Goal: Task Accomplishment & Management: Manage account settings

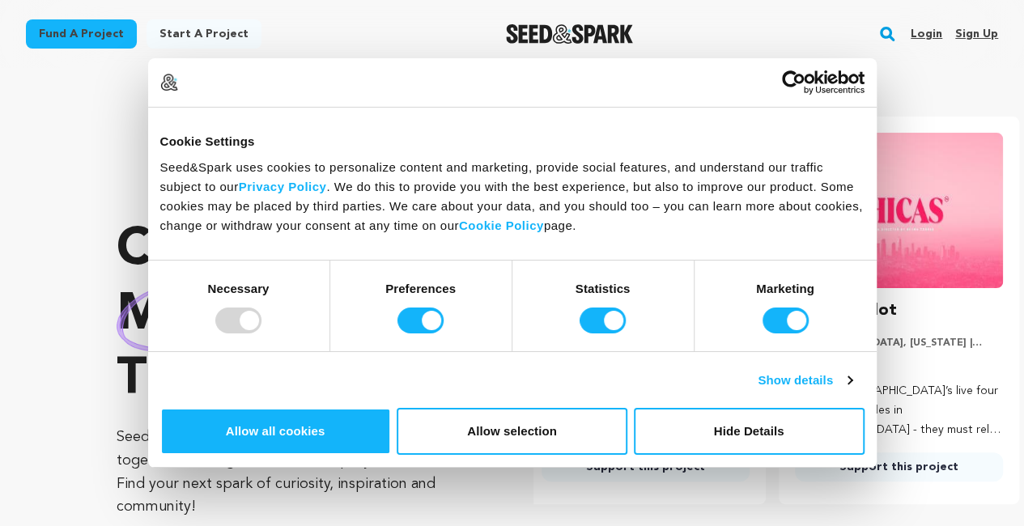
scroll to position [0, 266]
click at [974, 31] on link "Sign up" at bounding box center [976, 34] width 43 height 26
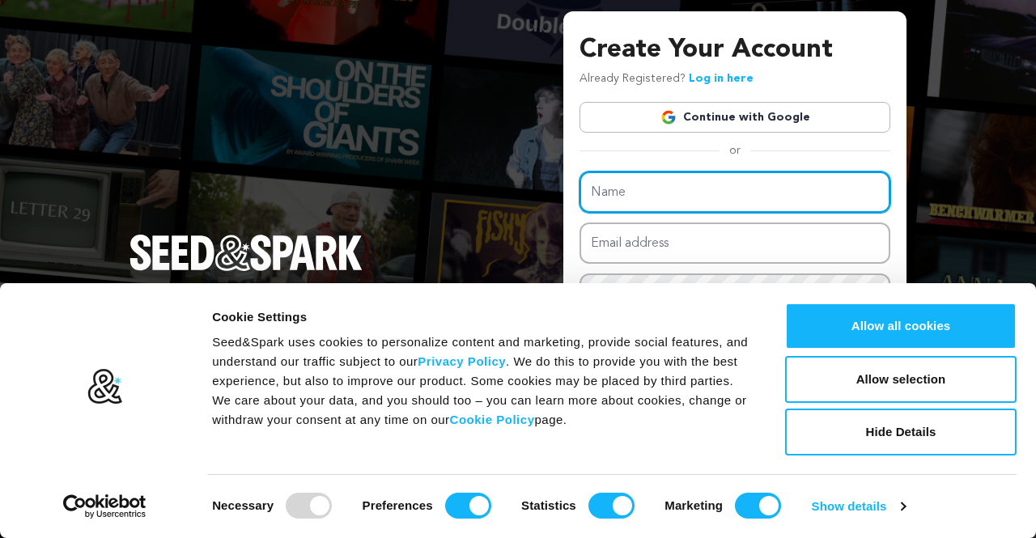
click at [624, 198] on input "Name" at bounding box center [735, 192] width 311 height 41
type input "Data Science Training"
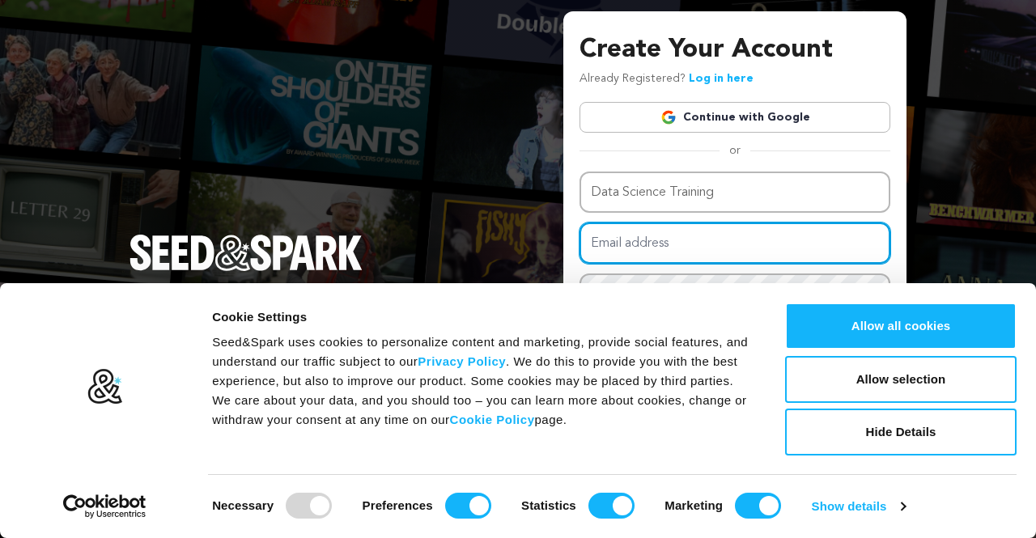
click at [589, 243] on input "Email address" at bounding box center [735, 243] width 311 height 41
type input "saisreem23@gmail.com"
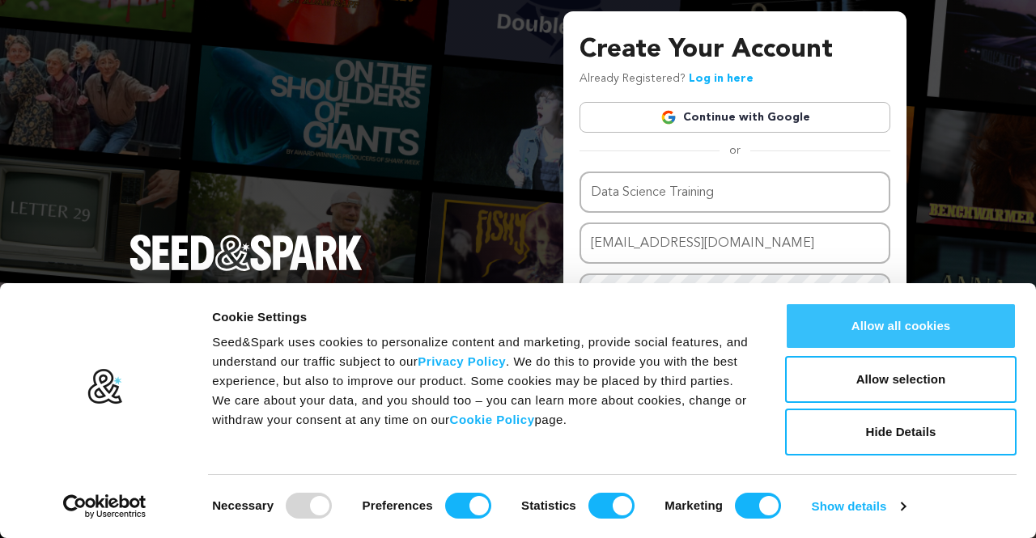
click at [905, 325] on button "Allow all cookies" at bounding box center [901, 326] width 232 height 47
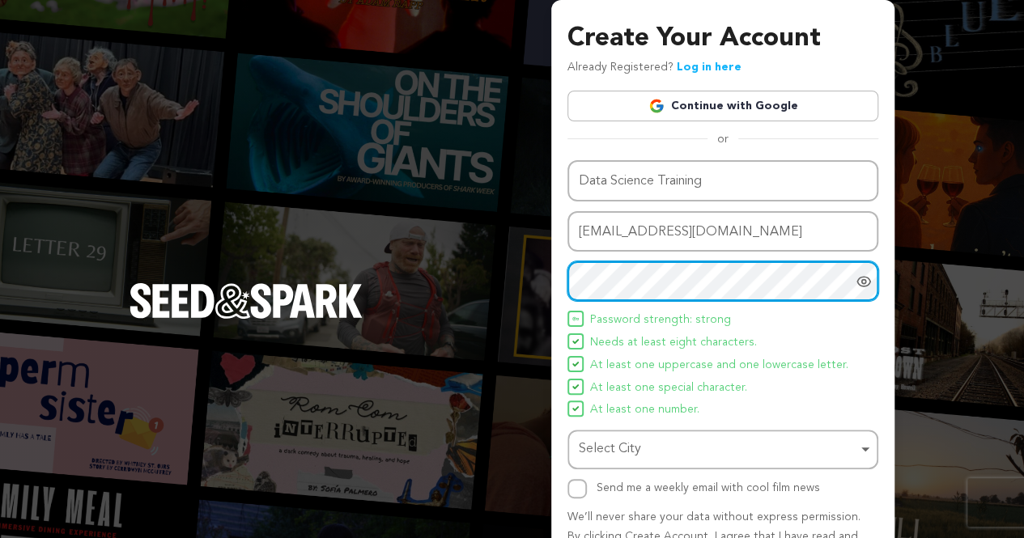
click at [629, 457] on div "Select City Remove item" at bounding box center [718, 449] width 279 height 23
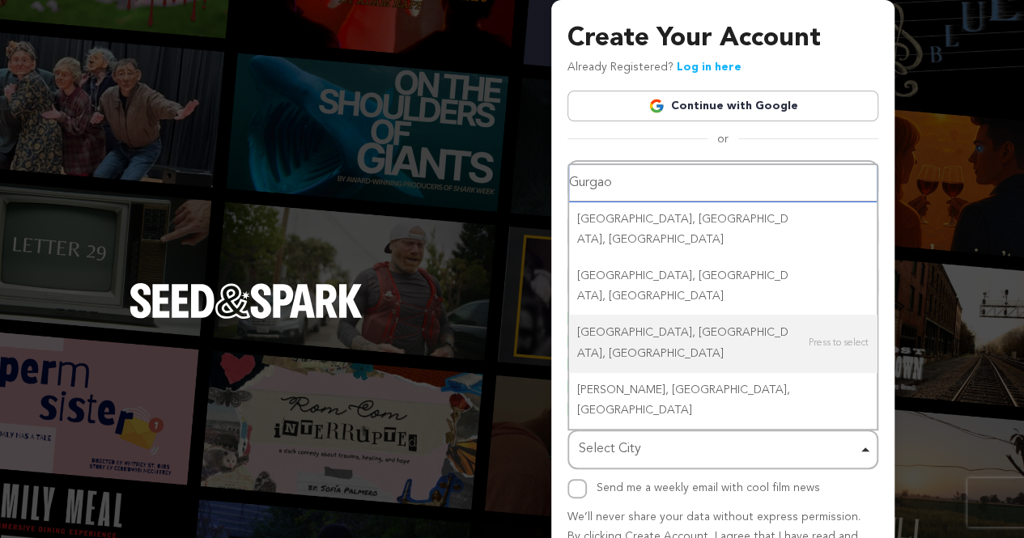
type input "Gurgaon"
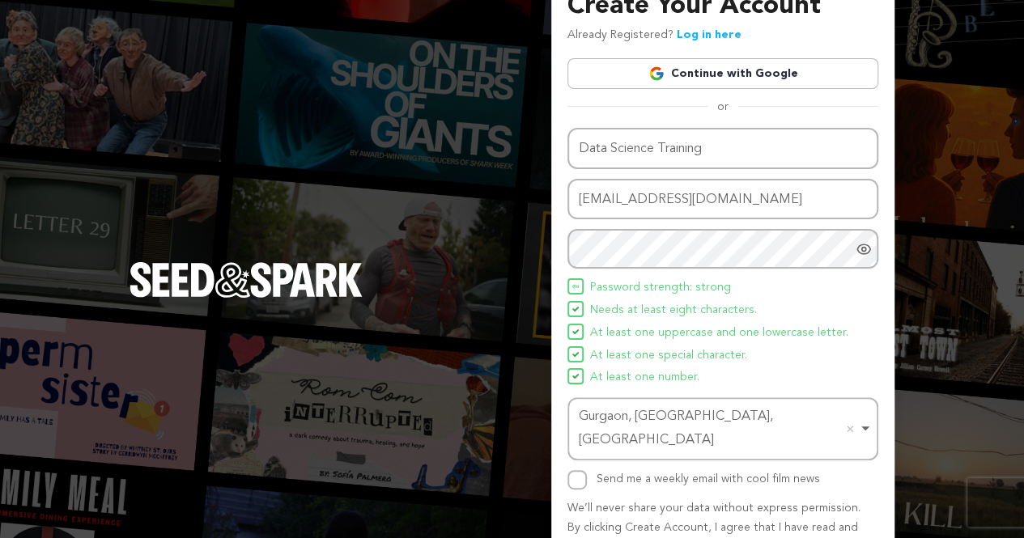
scroll to position [96, 0]
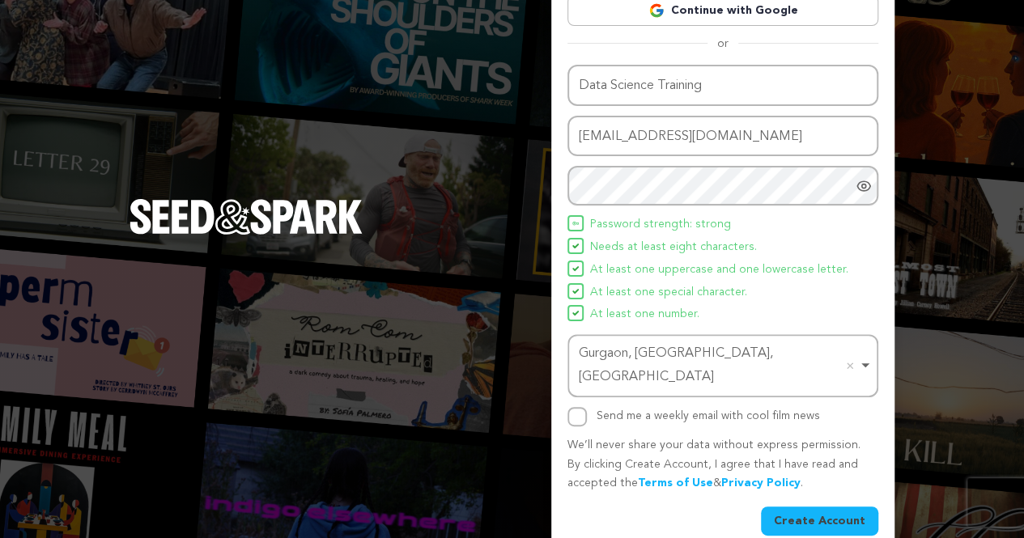
click at [851, 507] on button "Create Account" at bounding box center [819, 521] width 117 height 29
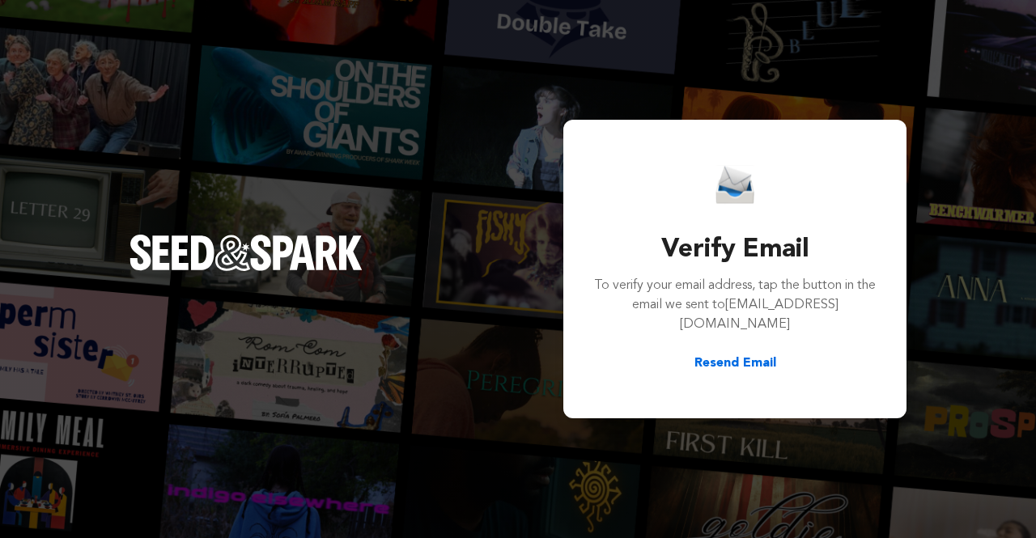
click at [739, 354] on button "Resend Email" at bounding box center [736, 363] width 82 height 19
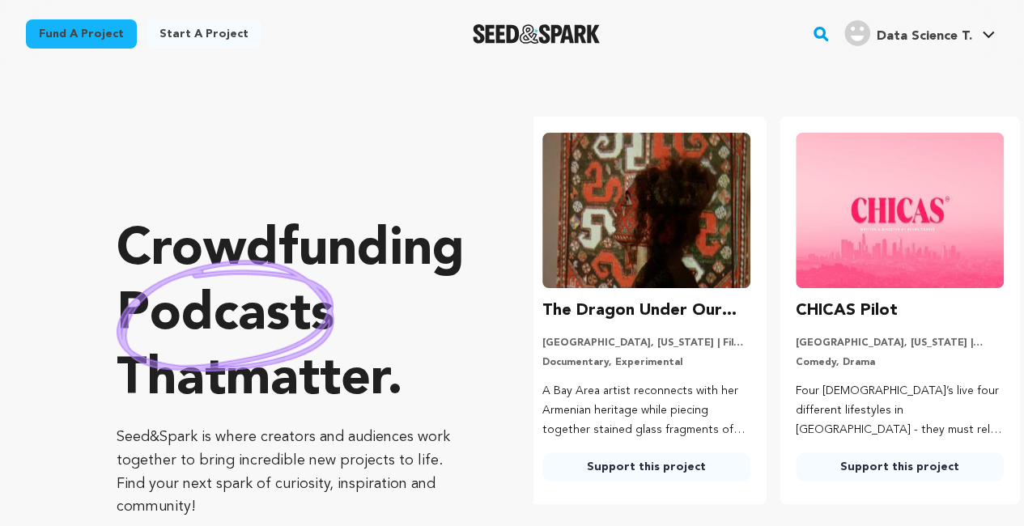
scroll to position [0, 266]
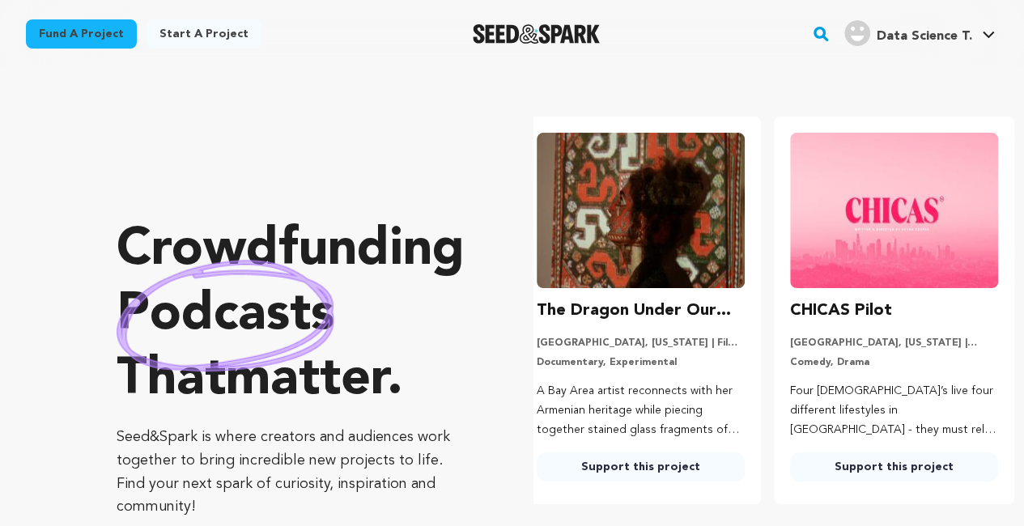
click at [945, 35] on span "Data Science T." at bounding box center [925, 36] width 96 height 13
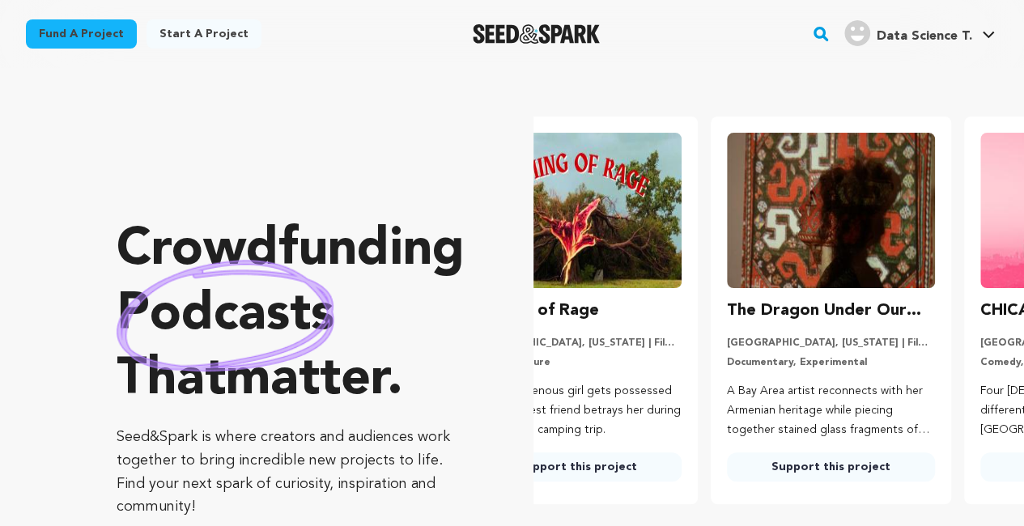
scroll to position [0, 0]
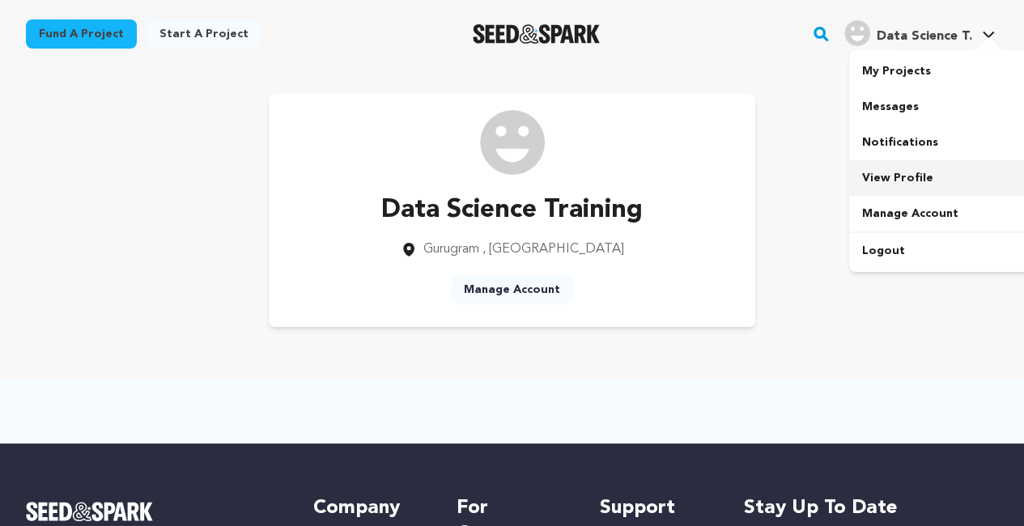
click at [894, 177] on link "View Profile" at bounding box center [939, 178] width 181 height 36
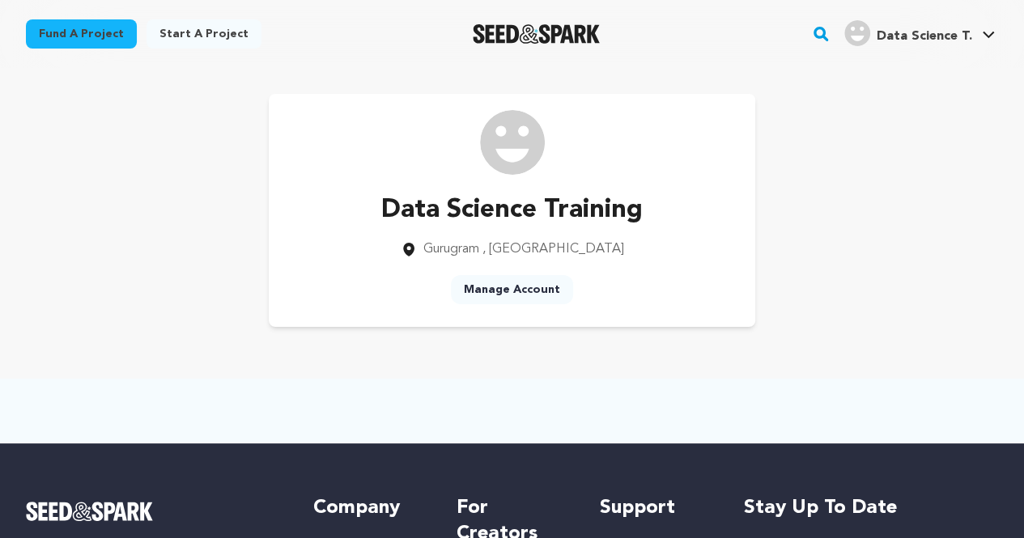
click at [502, 284] on link "Manage Account" at bounding box center [512, 289] width 122 height 29
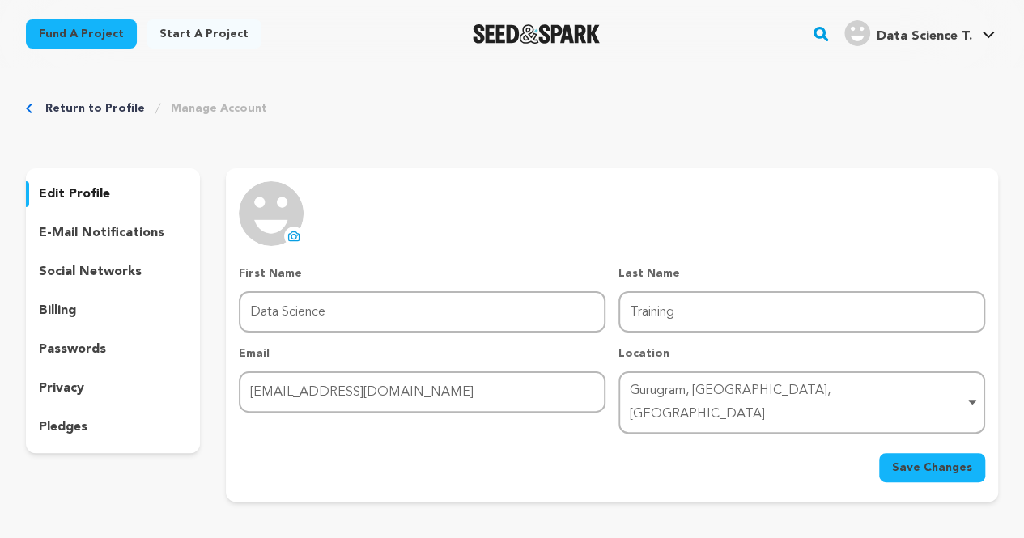
click at [685, 392] on div "Gurugram, Haryana, India Remove item" at bounding box center [797, 403] width 334 height 47
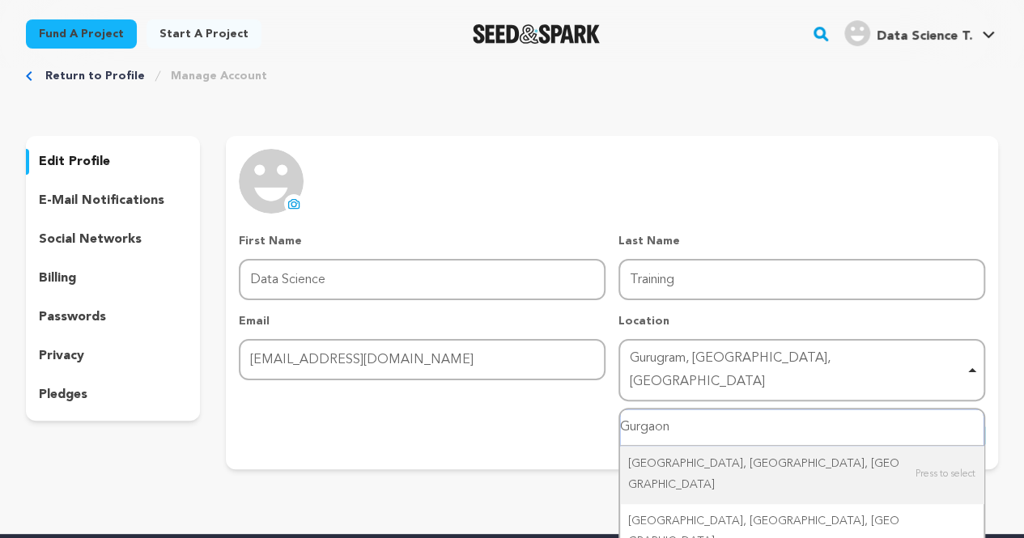
scroll to position [130, 0]
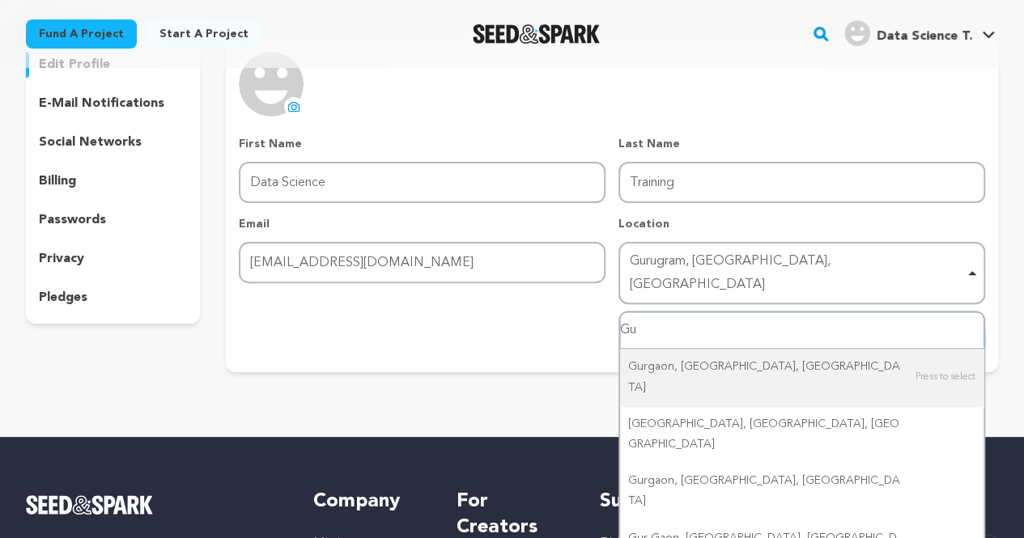
type input "G"
click at [810, 257] on div "Gurugram, Haryana, India Remove item" at bounding box center [797, 273] width 334 height 47
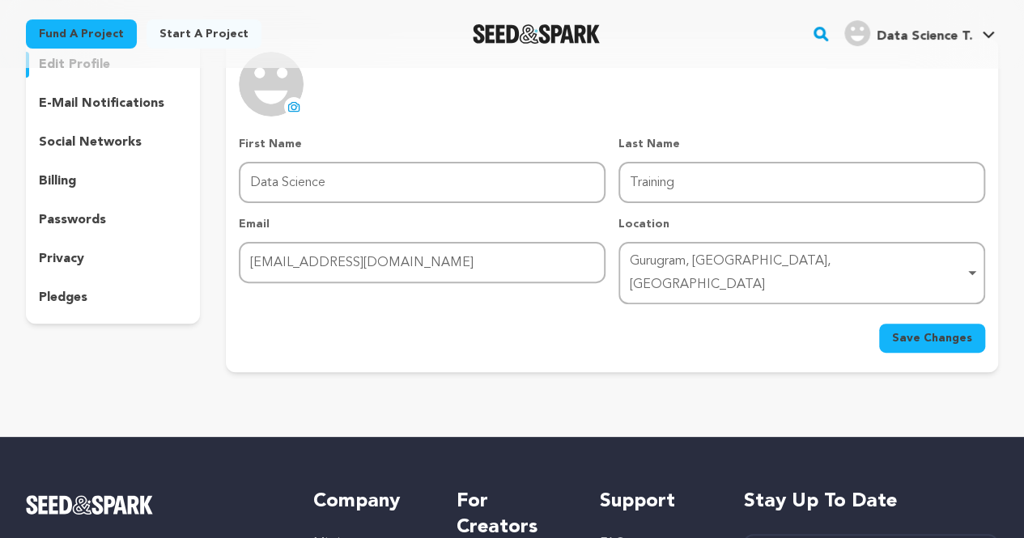
click at [682, 258] on div "Gurugram, Haryana, India Remove item" at bounding box center [797, 273] width 334 height 47
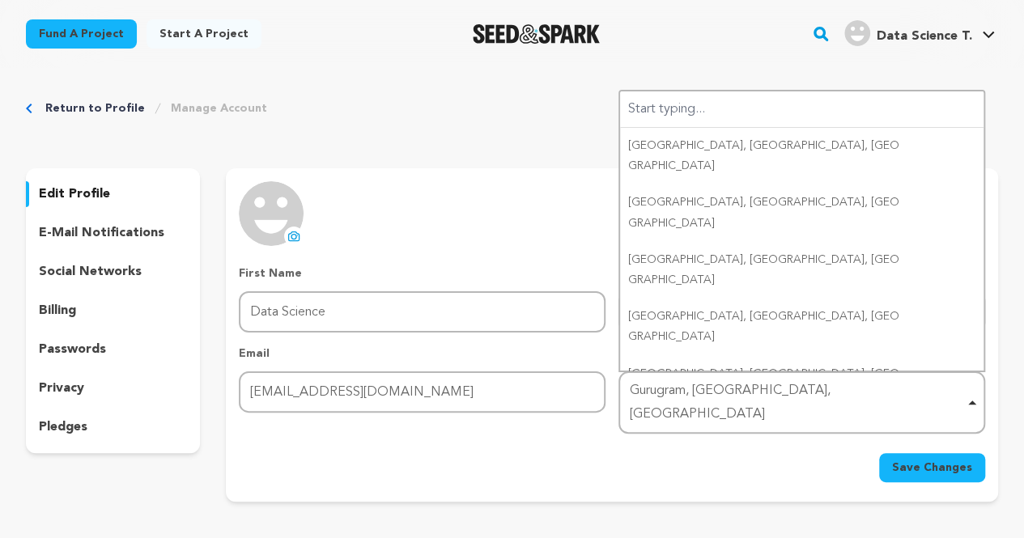
scroll to position [0, 0]
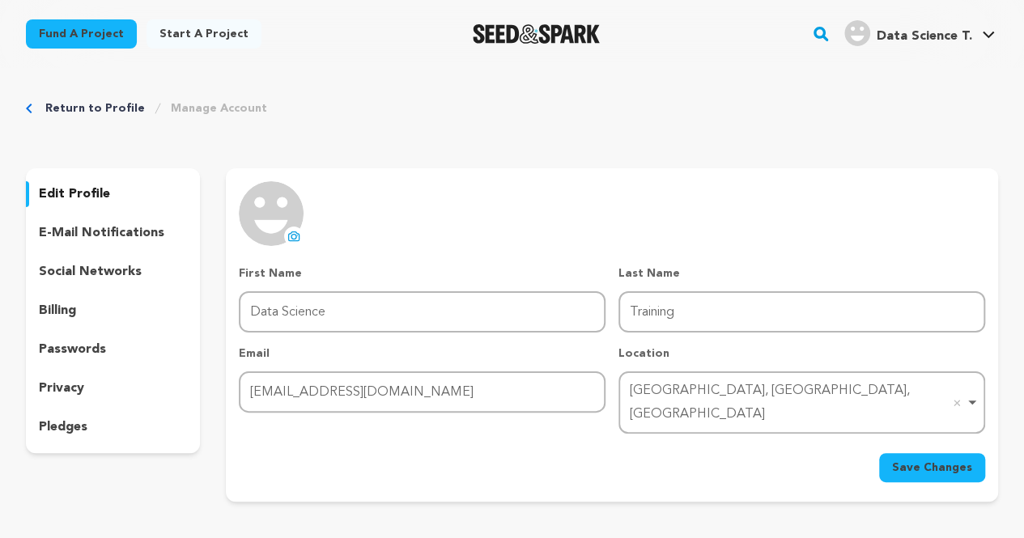
click at [910, 460] on span "Save Changes" at bounding box center [932, 468] width 80 height 16
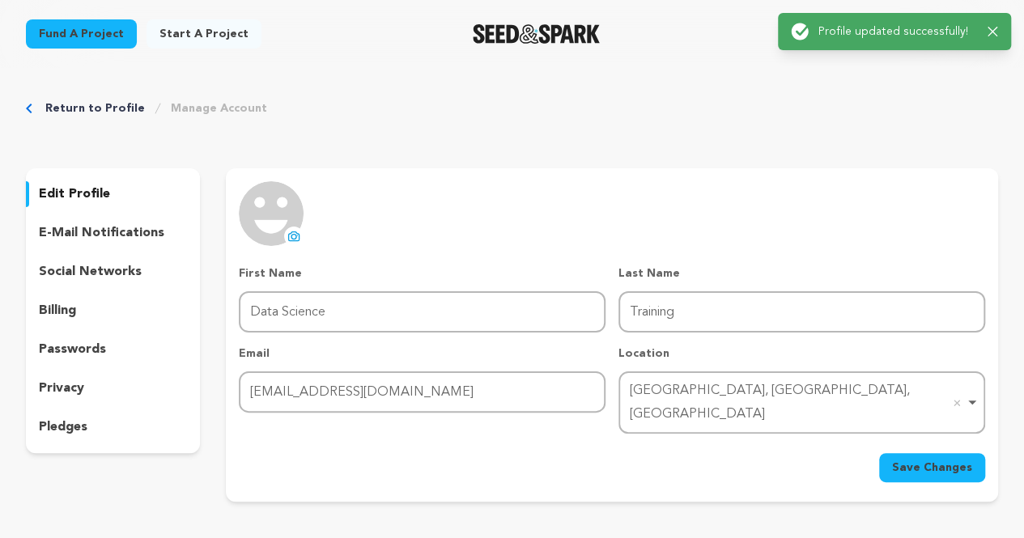
click at [85, 194] on p "edit profile" at bounding box center [74, 194] width 71 height 19
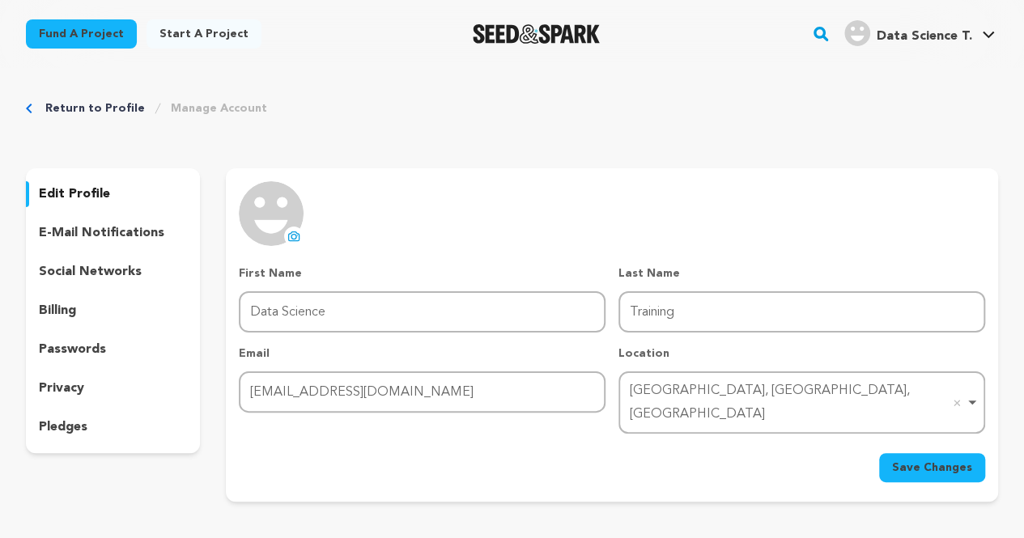
click at [68, 270] on p "social networks" at bounding box center [90, 271] width 103 height 19
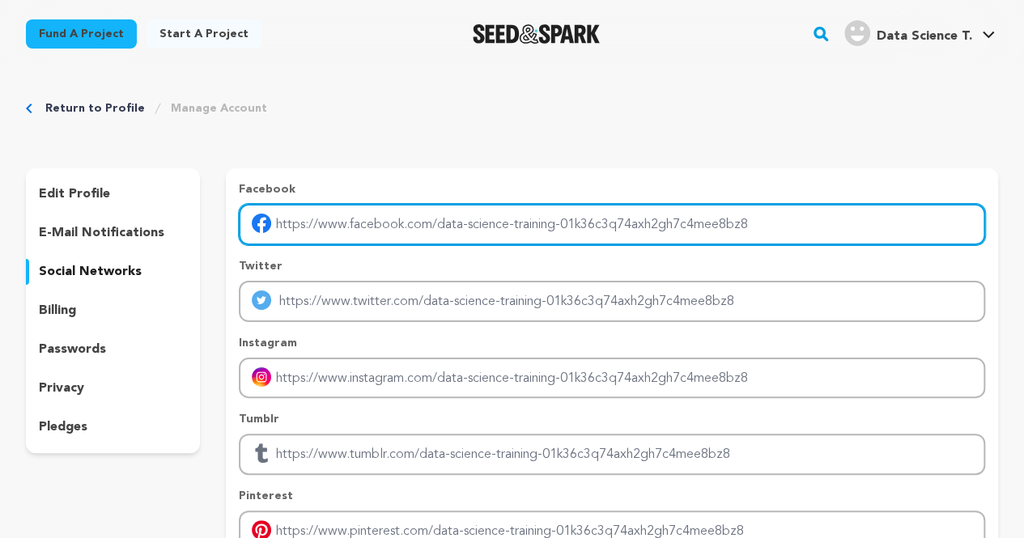
click at [479, 223] on input "Enter facebook profile link" at bounding box center [612, 224] width 747 height 41
type input "https://www.facebook.com/360Digitmg/"
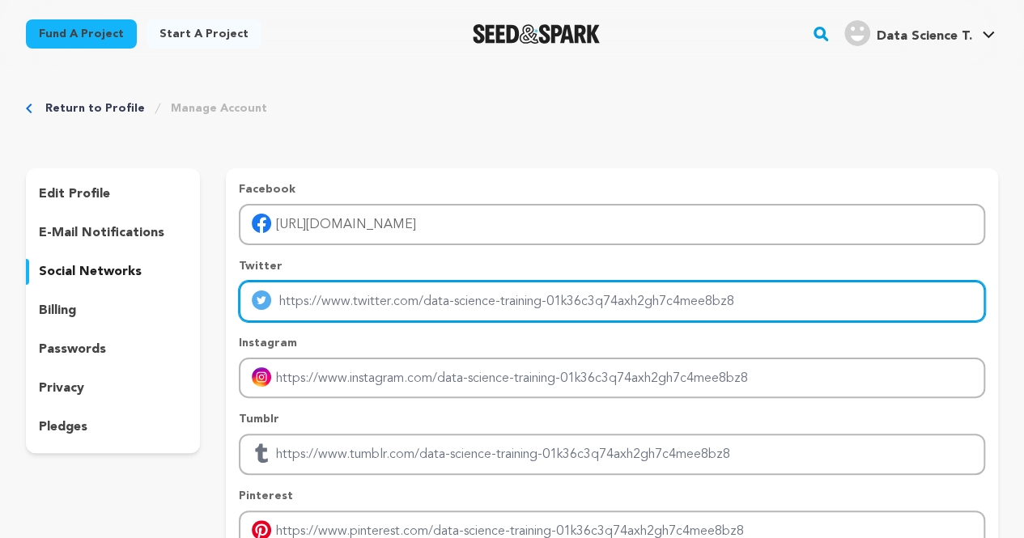
click at [441, 283] on input "Enter twitter profile link" at bounding box center [612, 301] width 747 height 41
type input "https://twitter.com/360digitmg"
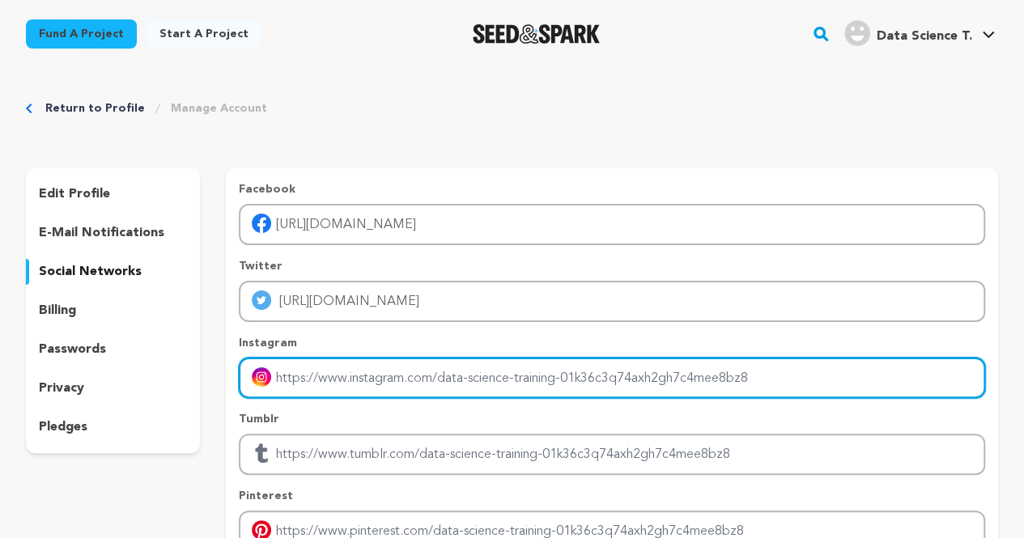
click at [342, 390] on input "Enter instagram handle link" at bounding box center [612, 378] width 747 height 41
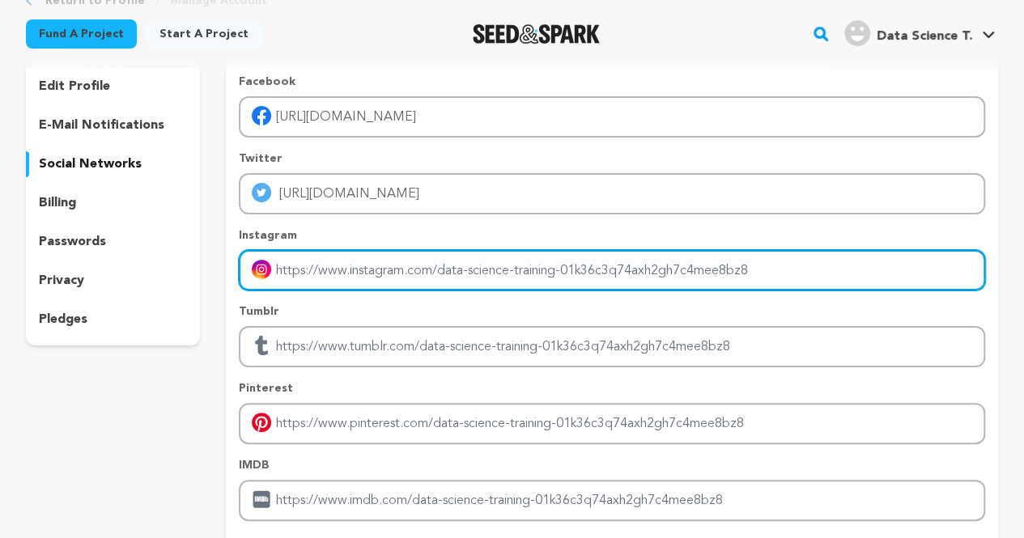
scroll to position [162, 0]
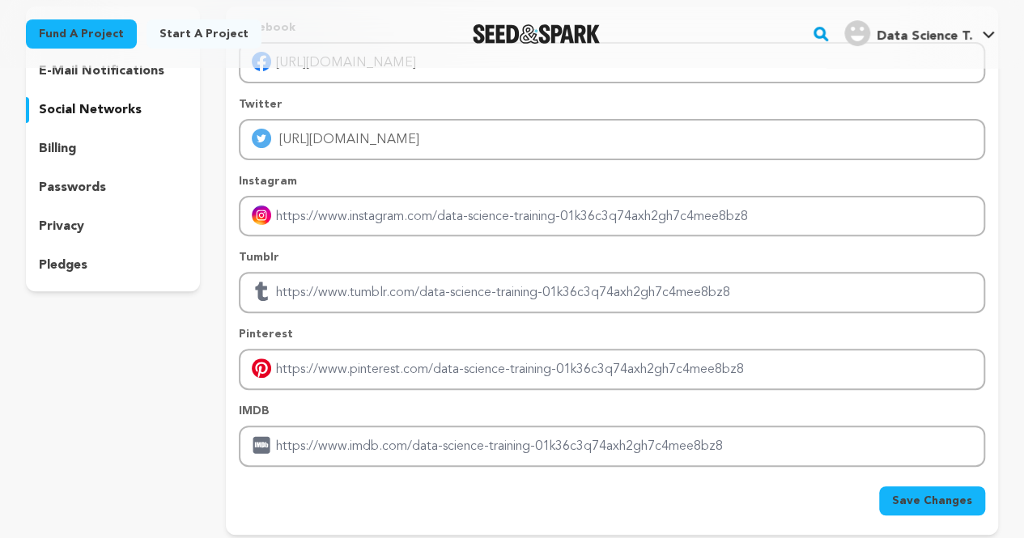
click at [913, 500] on span "Save Changes" at bounding box center [932, 501] width 80 height 16
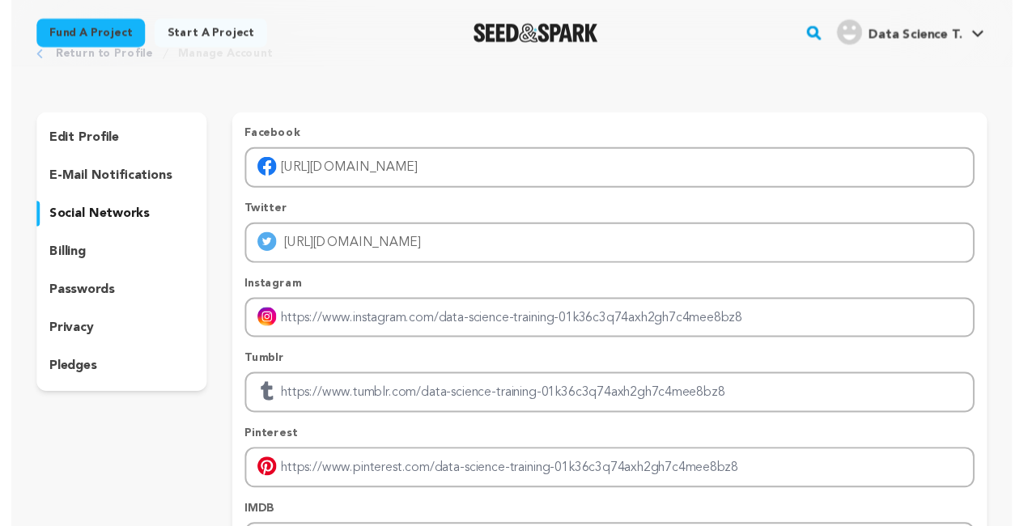
scroll to position [0, 0]
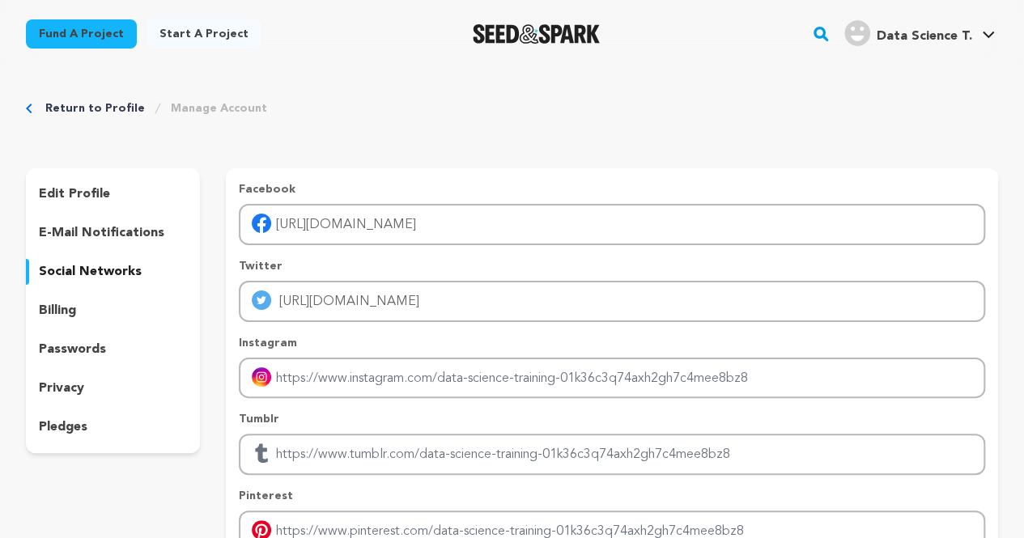
click at [77, 200] on p "edit profile" at bounding box center [74, 194] width 71 height 19
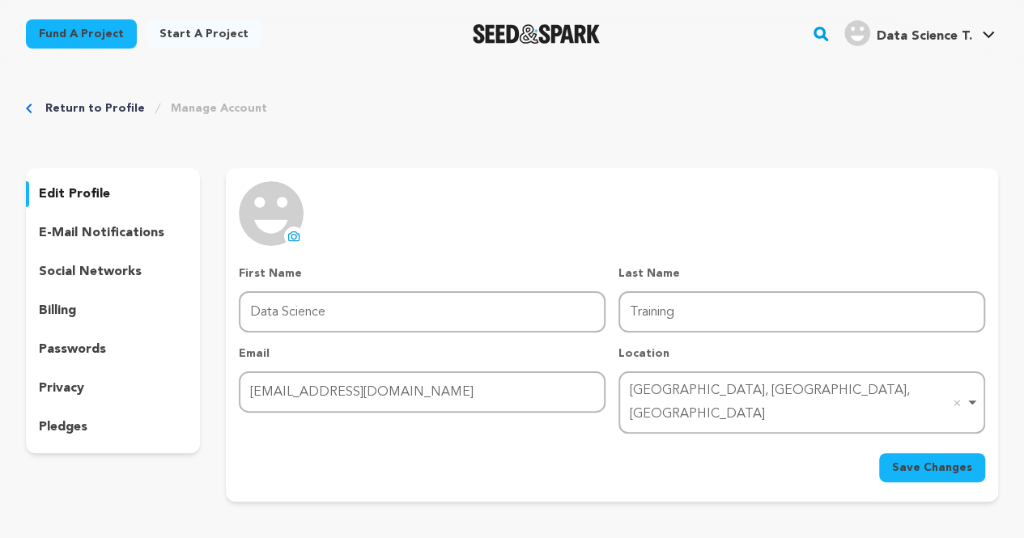
click at [88, 238] on p "e-mail notifications" at bounding box center [102, 232] width 126 height 19
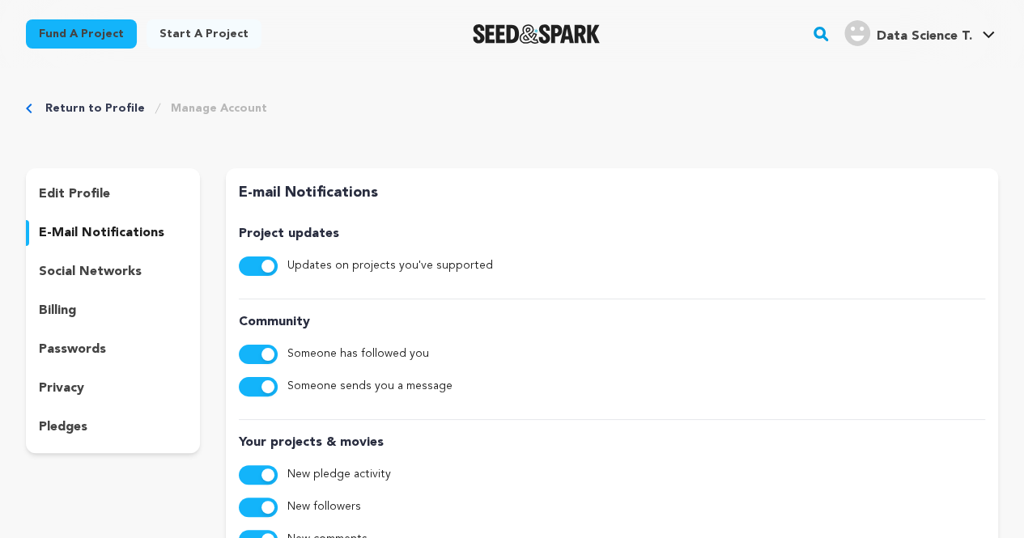
click at [91, 270] on p "social networks" at bounding box center [90, 271] width 103 height 19
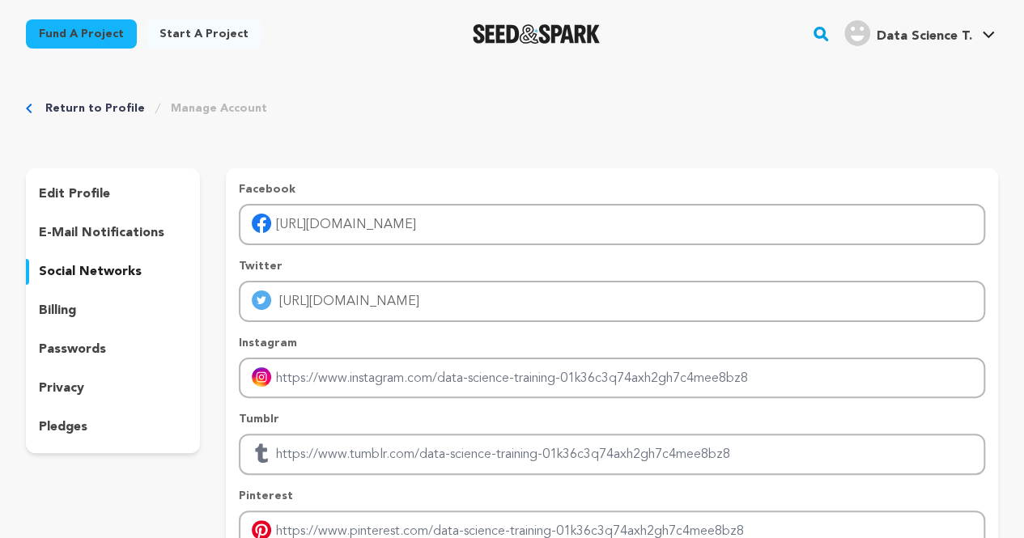
click at [70, 308] on p "billing" at bounding box center [57, 310] width 37 height 19
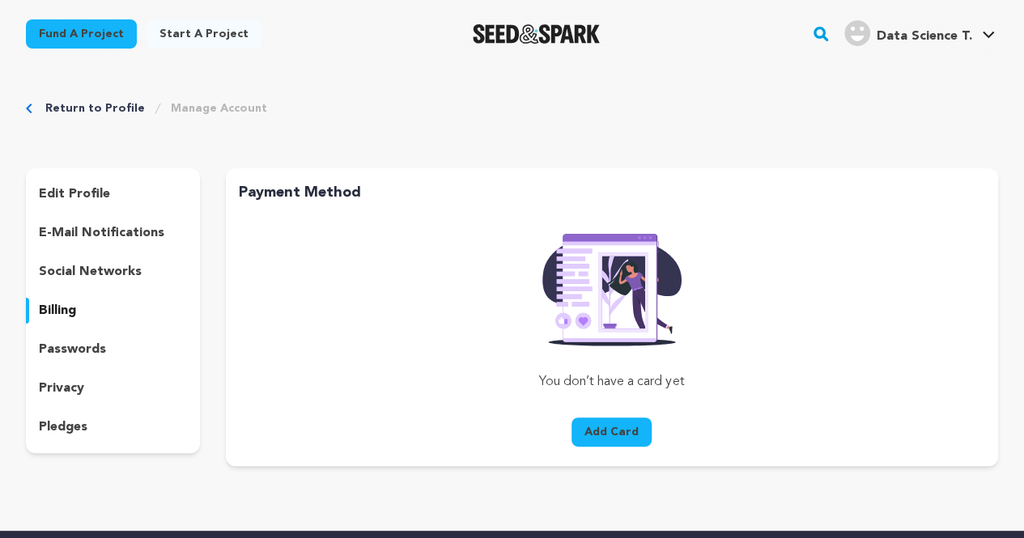
click at [64, 355] on p "passwords" at bounding box center [72, 349] width 67 height 19
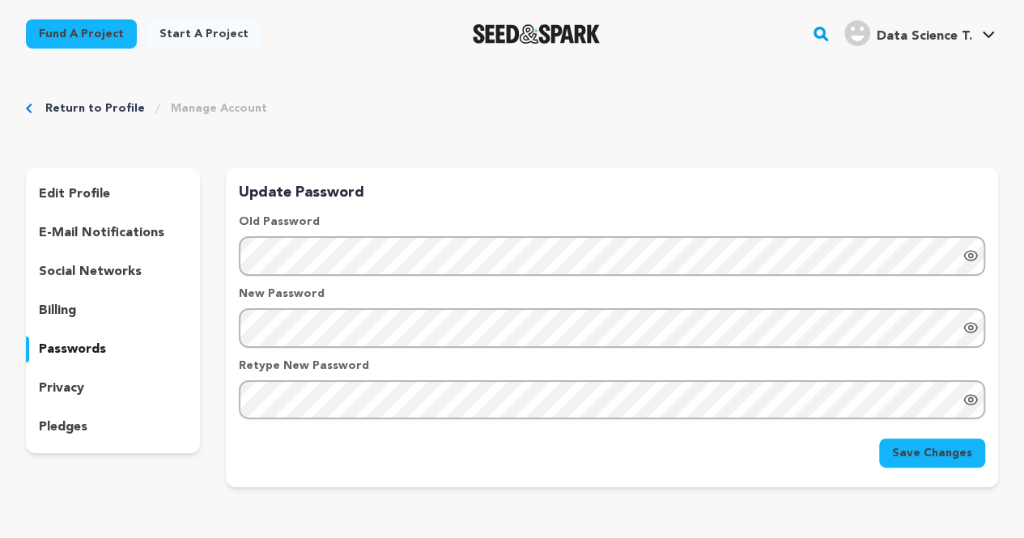
click at [53, 390] on p "privacy" at bounding box center [61, 388] width 45 height 19
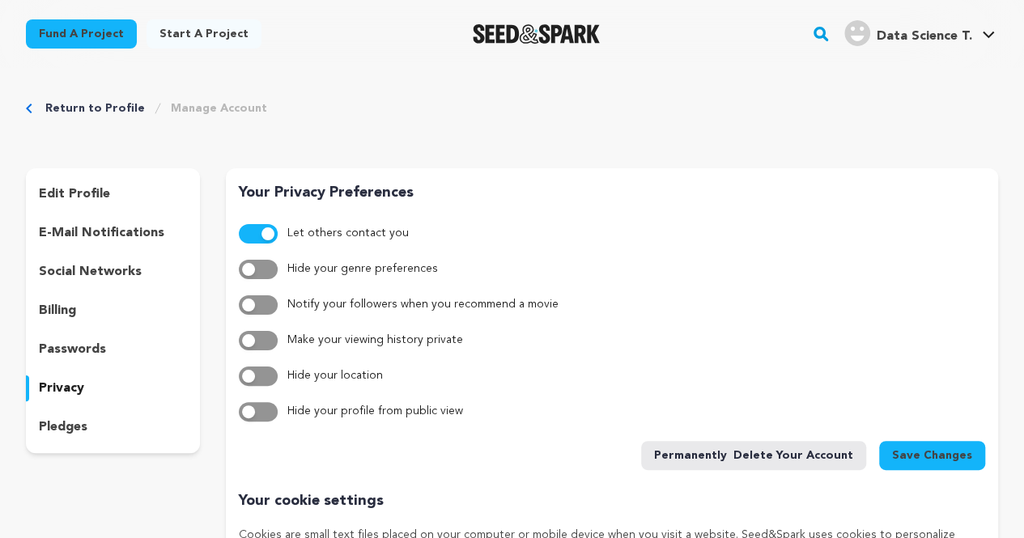
click at [60, 424] on p "pledges" at bounding box center [63, 427] width 49 height 19
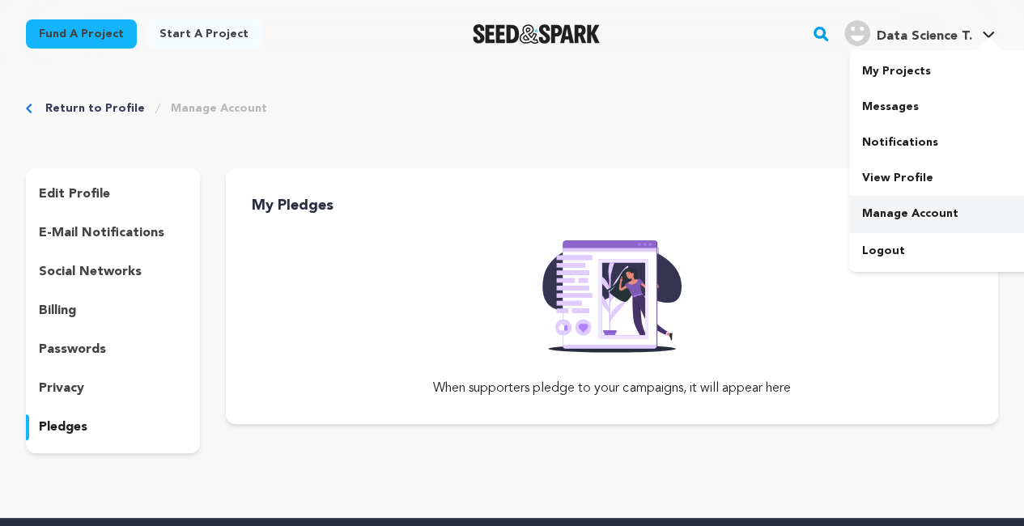
click at [904, 216] on link "Manage Account" at bounding box center [939, 214] width 181 height 36
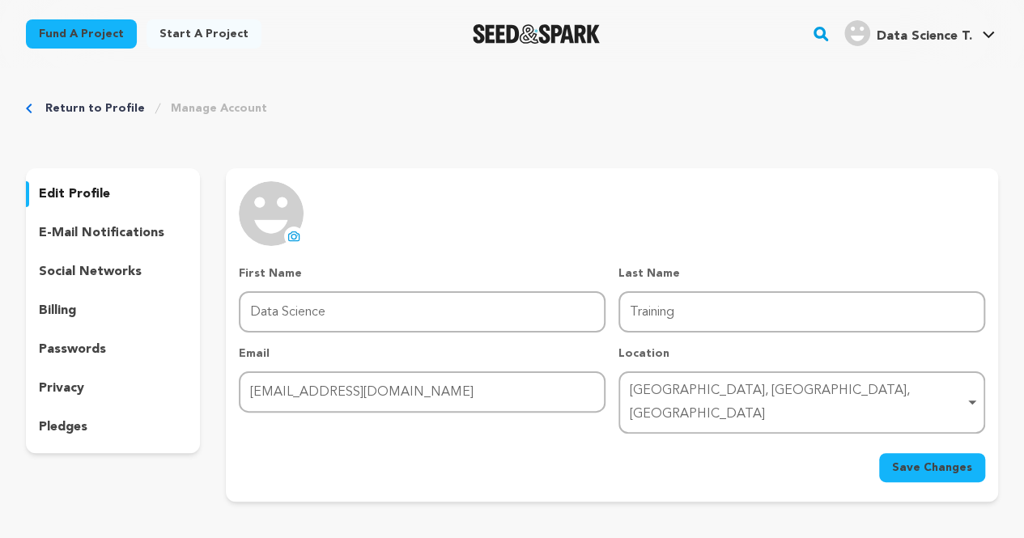
click at [204, 32] on link "Start a project" at bounding box center [204, 33] width 115 height 29
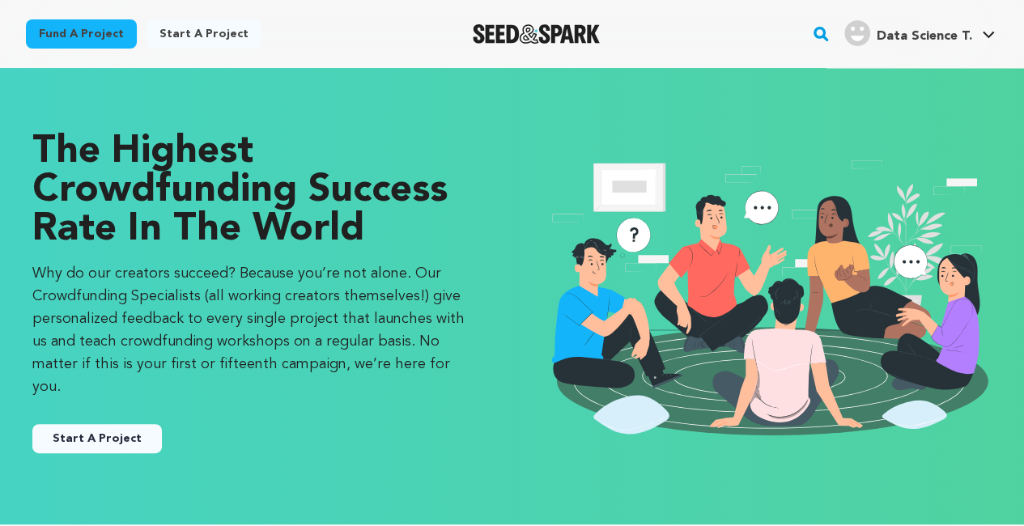
click at [95, 424] on button "Start A Project" at bounding box center [97, 438] width 130 height 29
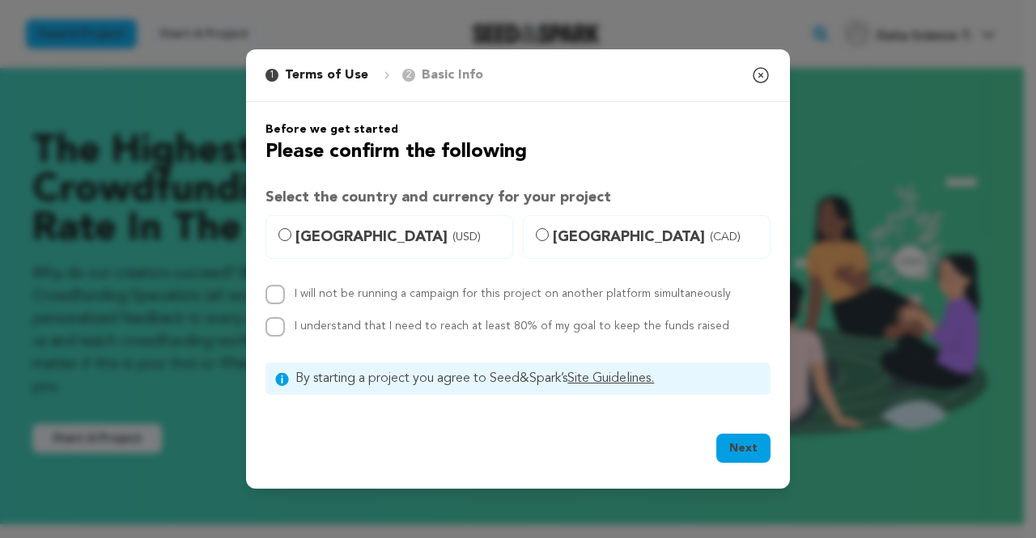
click at [747, 441] on button "Next" at bounding box center [744, 448] width 54 height 29
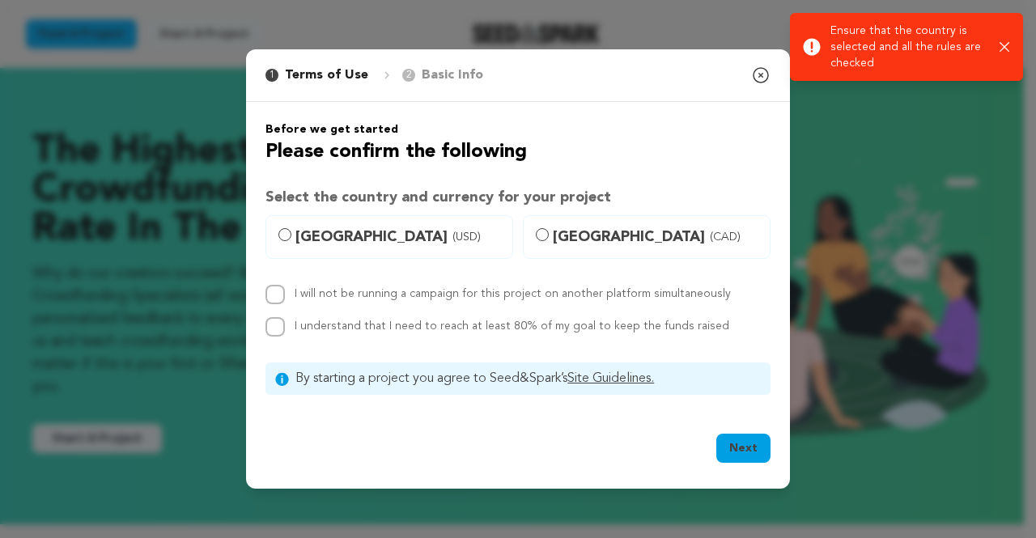
click at [755, 83] on icon "button" at bounding box center [760, 75] width 19 height 19
